Goal: Navigation & Orientation: Find specific page/section

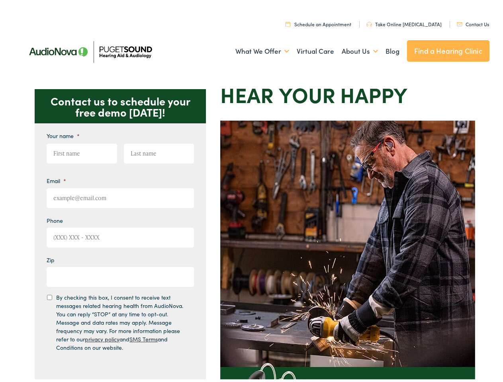
click at [251, 191] on img at bounding box center [347, 297] width 255 height 358
click at [255, 49] on link "What We Offer" at bounding box center [262, 48] width 54 height 29
click at [351, 49] on link "About Us" at bounding box center [359, 48] width 36 height 29
